Goal: Task Accomplishment & Management: Manage account settings

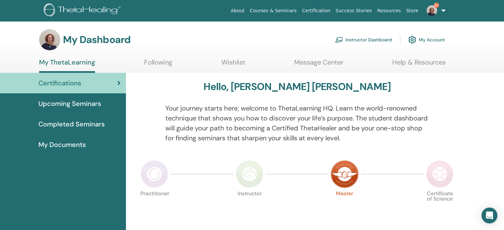
click at [381, 38] on link "Instructor Dashboard" at bounding box center [363, 39] width 57 height 15
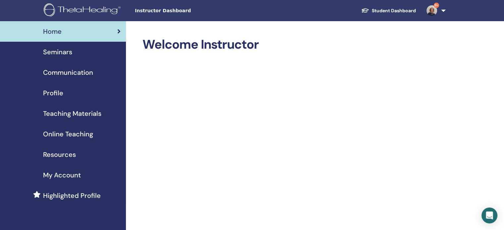
click at [70, 53] on span "Seminars" at bounding box center [57, 52] width 29 height 10
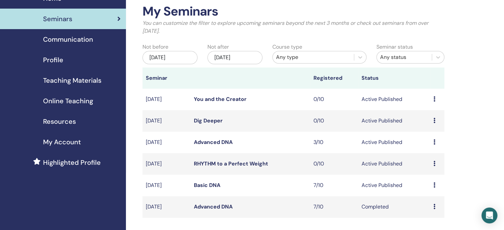
scroll to position [66, 0]
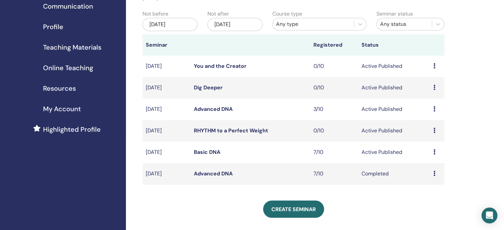
click at [320, 152] on td "7/10" at bounding box center [334, 153] width 48 height 22
click at [210, 150] on link "Basic DNA" at bounding box center [207, 152] width 26 height 7
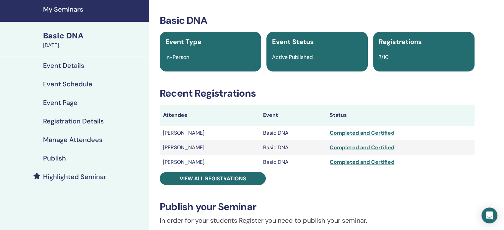
scroll to position [33, 0]
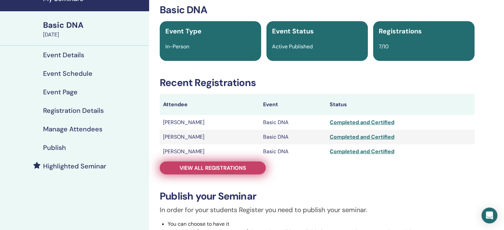
click at [211, 169] on span "View all registrations" at bounding box center [212, 168] width 67 height 7
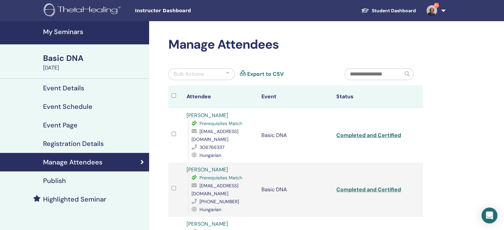
click at [405, 10] on link "Student Dashboard" at bounding box center [388, 11] width 65 height 12
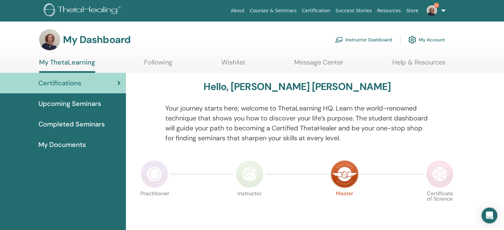
click at [356, 41] on link "Instructor Dashboard" at bounding box center [363, 39] width 57 height 15
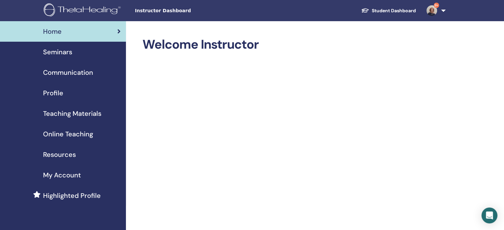
click at [64, 50] on span "Seminars" at bounding box center [57, 52] width 29 height 10
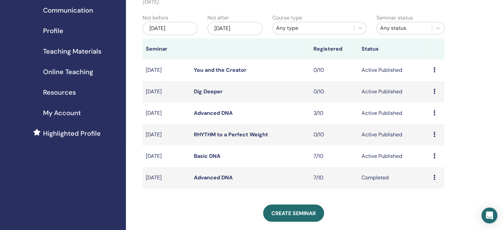
scroll to position [132, 0]
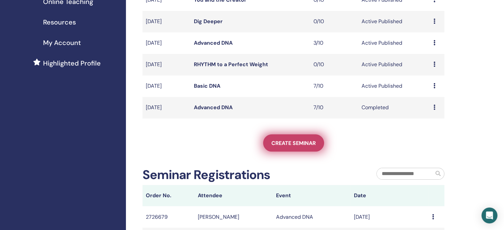
click at [312, 141] on span "Create seminar" at bounding box center [293, 143] width 44 height 7
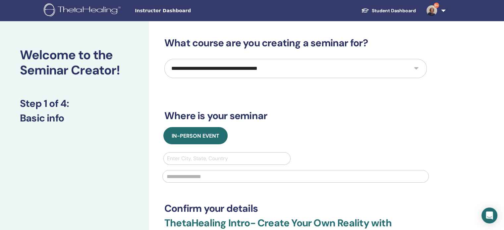
click at [416, 70] on select "**********" at bounding box center [295, 68] width 262 height 19
select select "*"
click at [164, 59] on select "**********" at bounding box center [295, 68] width 262 height 19
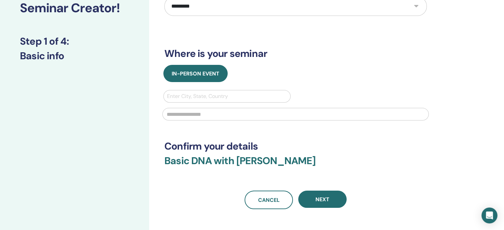
scroll to position [66, 0]
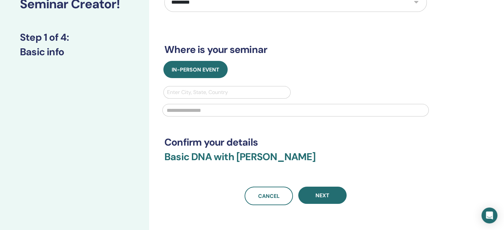
click at [238, 87] on div "Enter City, State, Country" at bounding box center [227, 92] width 126 height 12
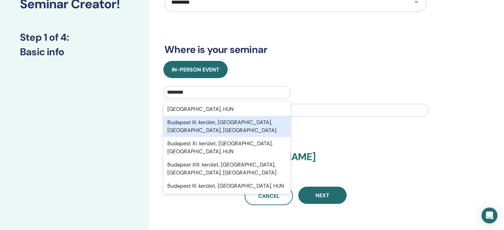
type input "********"
click at [366, 88] on div "option Budapest III. kerület, Budapest III., Budapest, HUN focused, 2 of 5. 5 r…" at bounding box center [295, 103] width 274 height 34
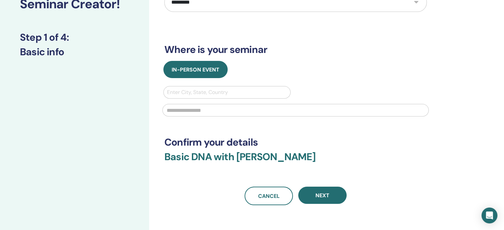
click at [228, 92] on div at bounding box center [227, 92] width 120 height 9
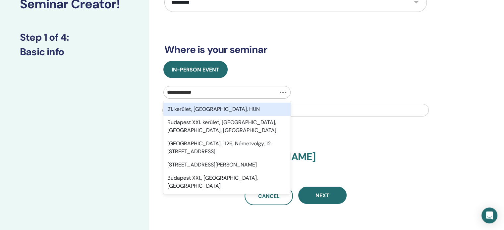
type input "**********"
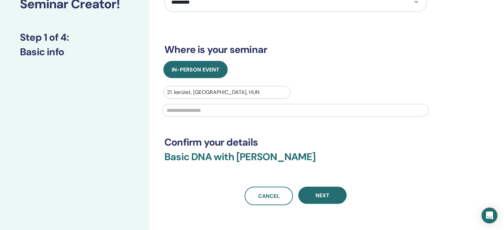
click at [211, 110] on input "text" at bounding box center [295, 110] width 266 height 13
type input "**********"
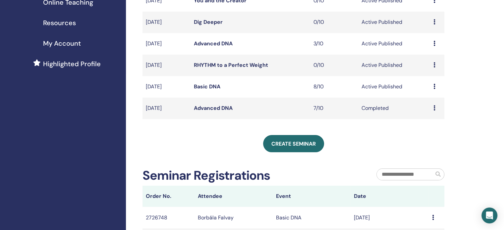
scroll to position [32, 0]
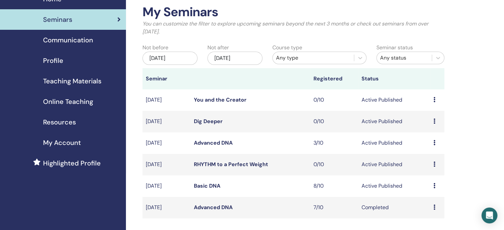
click at [320, 187] on td "8/10" at bounding box center [334, 186] width 48 height 22
click at [204, 186] on link "Basic DNA" at bounding box center [207, 185] width 26 height 7
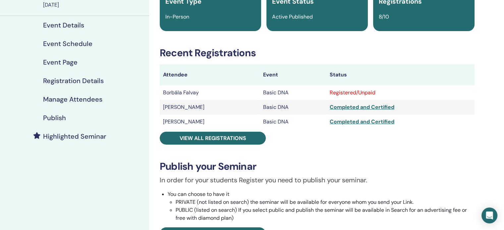
scroll to position [66, 0]
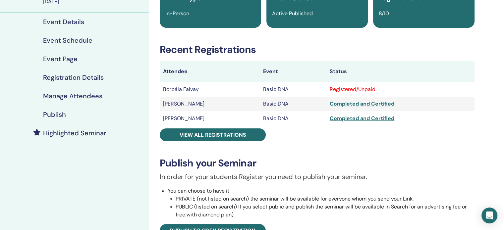
click at [349, 88] on div "Registered/Unpaid" at bounding box center [399, 89] width 141 height 8
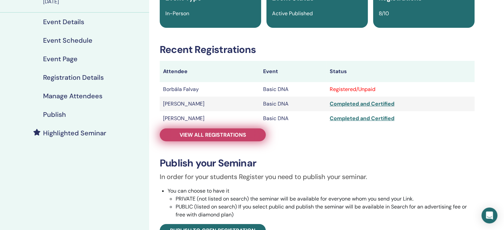
drag, startPoint x: 338, startPoint y: 91, endPoint x: 222, endPoint y: 138, distance: 124.8
click at [222, 138] on span "View all registrations" at bounding box center [212, 134] width 67 height 7
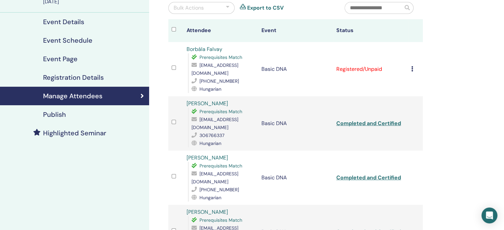
click at [413, 67] on div "Cancel Registration Do not auto-certify Mark as Paid Mark as Unpaid Mark as Abs…" at bounding box center [415, 69] width 8 height 8
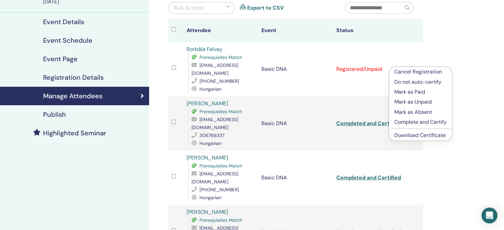
click at [424, 122] on p "Complete and Certify" at bounding box center [420, 122] width 52 height 8
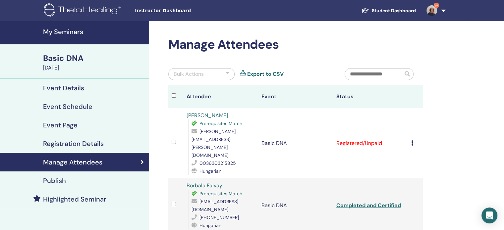
click at [411, 140] on icon at bounding box center [412, 142] width 2 height 5
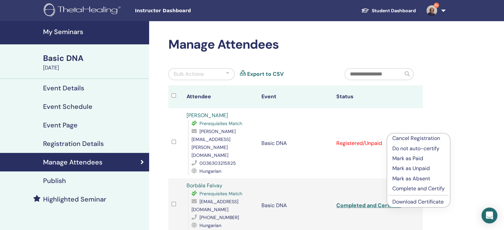
click at [415, 188] on p "Complete and Certify" at bounding box center [418, 189] width 52 height 8
